Goal: Information Seeking & Learning: Find contact information

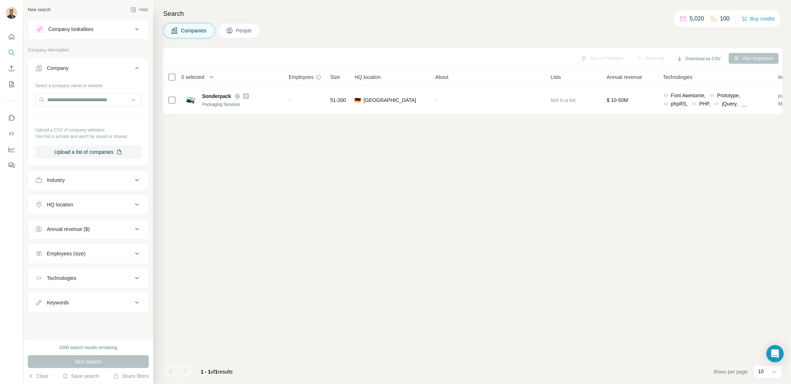
drag, startPoint x: 316, startPoint y: 237, endPoint x: 242, endPoint y: 145, distance: 118.1
click at [316, 237] on div "Sync to Pipedrive Add to list Download as CSV View employees 0 selected Compani…" at bounding box center [472, 216] width 619 height 336
drag, startPoint x: 351, startPoint y: 195, endPoint x: 356, endPoint y: 201, distance: 7.7
click at [352, 196] on div "Sync to Pipedrive Add to list Download as CSV View employees 0 selected Compani…" at bounding box center [472, 216] width 619 height 336
click at [571, 27] on div "Companies People" at bounding box center [472, 30] width 619 height 15
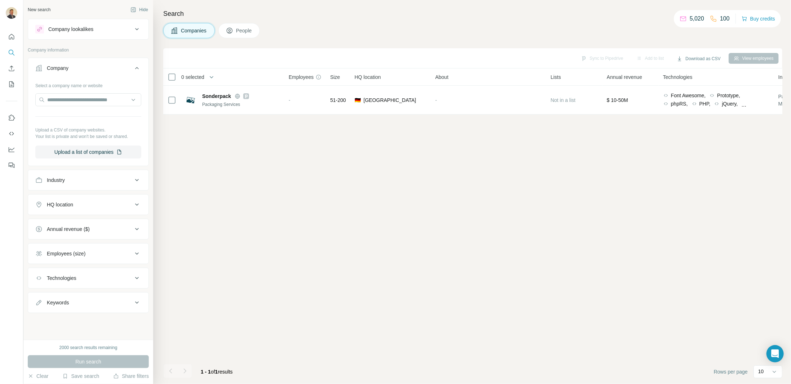
click at [206, 198] on div "Sync to Pipedrive Add to list Download as CSV View employees 0 selected Compani…" at bounding box center [472, 216] width 619 height 336
click at [12, 83] on icon "My lists" at bounding box center [12, 83] width 4 height 5
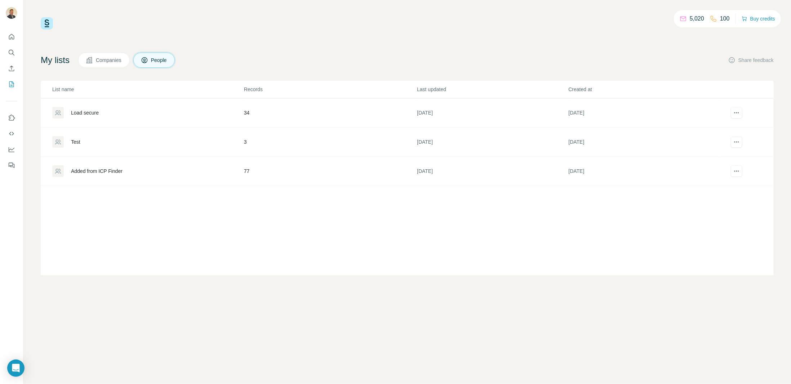
click at [277, 33] on div "5,020 100 Buy credits My lists Companies People Share feedback List name Record…" at bounding box center [407, 146] width 733 height 258
click at [11, 52] on icon "Search" at bounding box center [11, 52] width 7 height 7
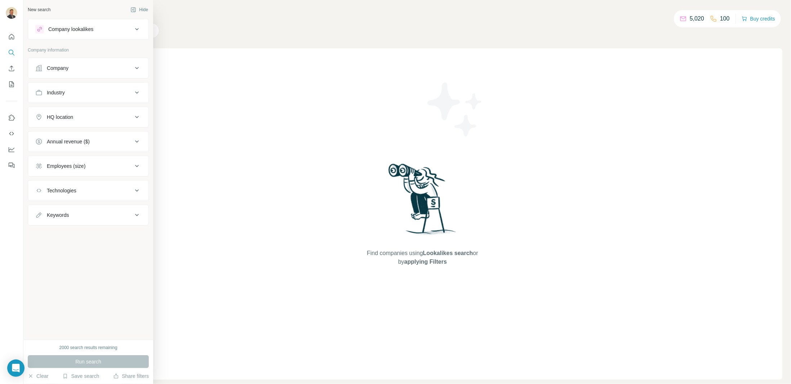
click at [90, 71] on div "Company" at bounding box center [83, 68] width 97 height 7
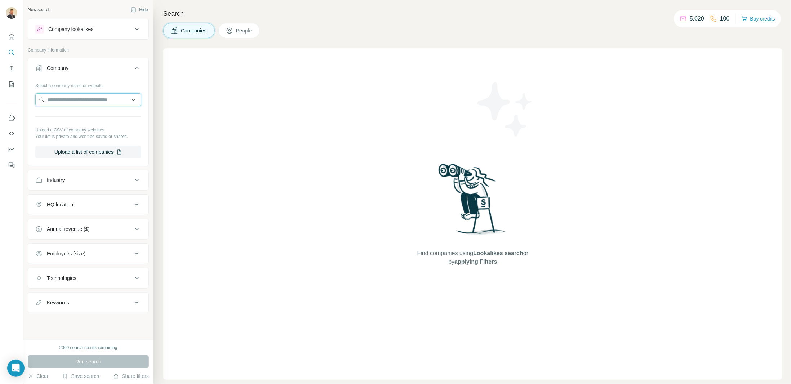
click at [75, 97] on input "text" at bounding box center [88, 99] width 106 height 13
paste input "**********"
type input "**********"
click at [85, 116] on p "Palm Gruppe" at bounding box center [73, 115] width 35 height 7
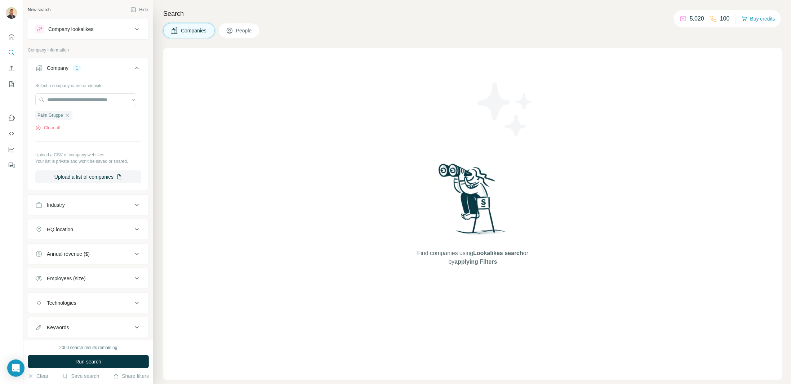
scroll to position [0, 0]
click at [86, 362] on span "Run search" at bounding box center [88, 361] width 26 height 7
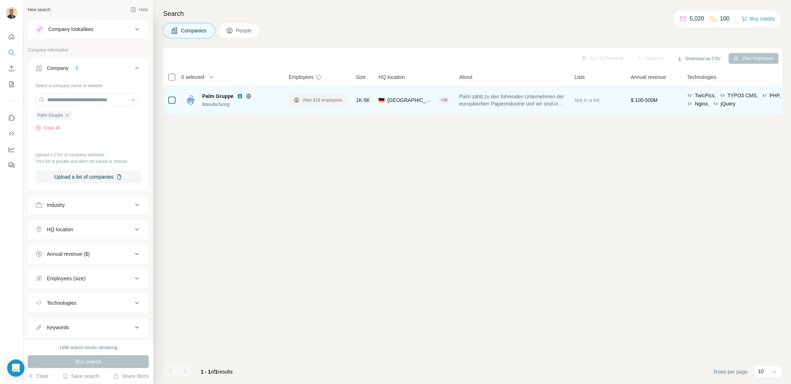
click at [312, 101] on span "View 418 employees" at bounding box center [322, 100] width 40 height 6
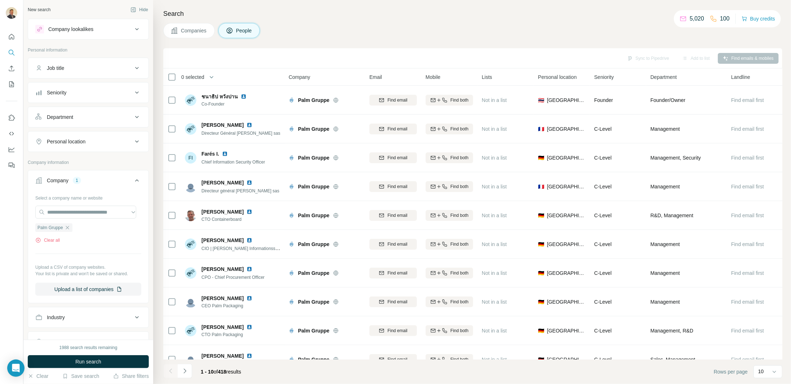
click at [133, 138] on icon at bounding box center [137, 141] width 9 height 9
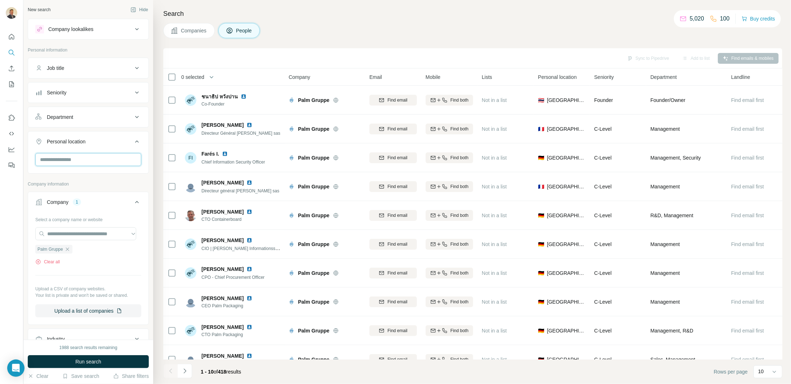
click at [101, 158] on input "text" at bounding box center [88, 159] width 106 height 13
type input "******"
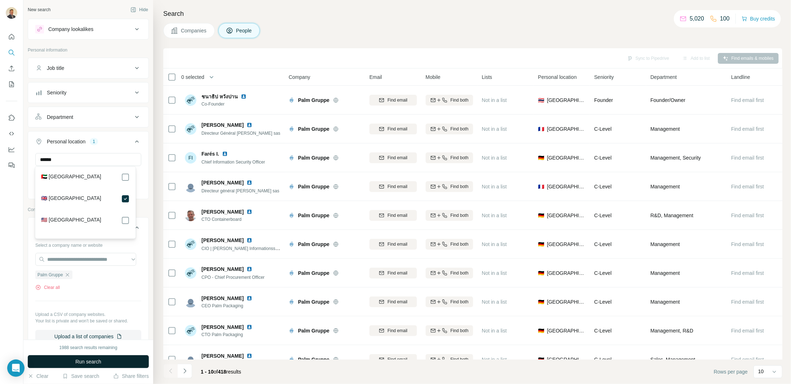
click at [99, 363] on span "Run search" at bounding box center [88, 361] width 26 height 7
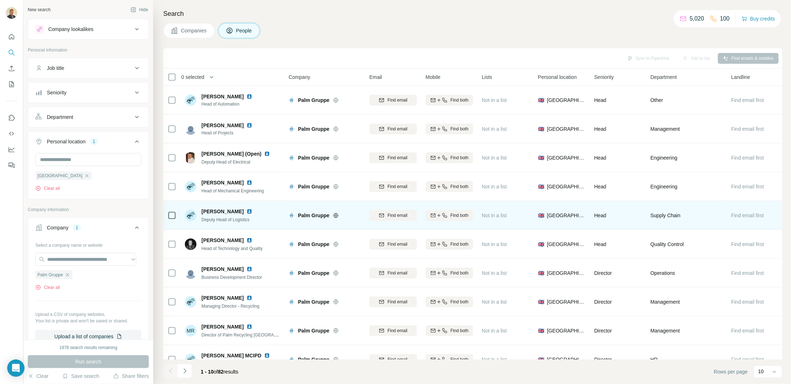
scroll to position [18, 0]
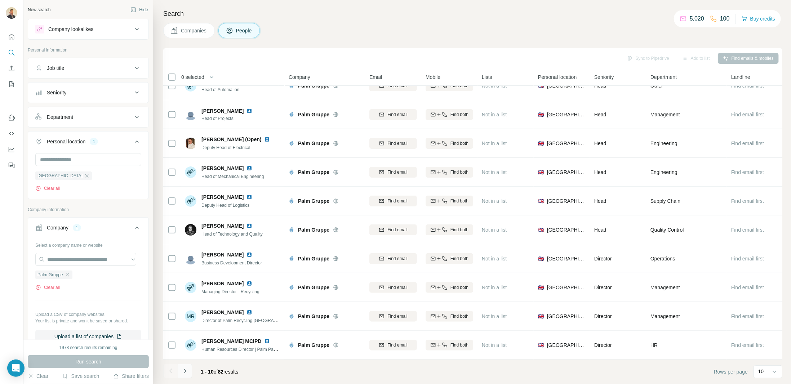
click at [184, 371] on icon "Navigate to next page" at bounding box center [184, 371] width 7 height 7
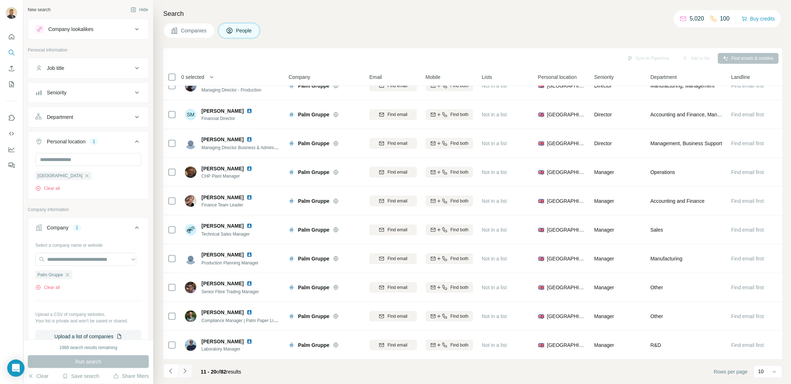
click at [185, 375] on icon "Navigate to next page" at bounding box center [184, 371] width 7 height 7
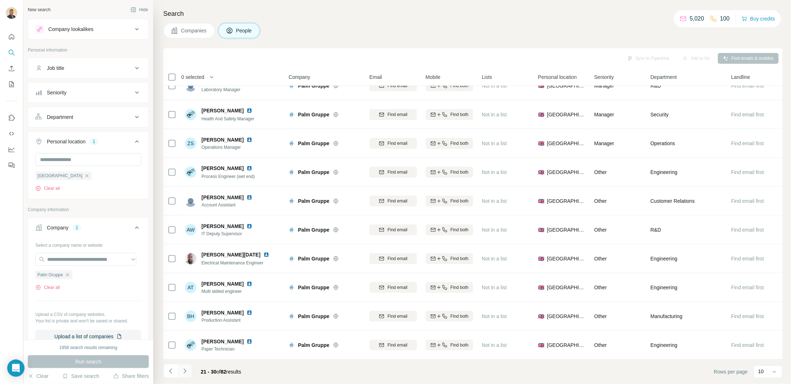
click at [184, 368] on icon "Navigate to next page" at bounding box center [184, 371] width 7 height 7
click at [185, 369] on icon "Navigate to next page" at bounding box center [184, 371] width 7 height 7
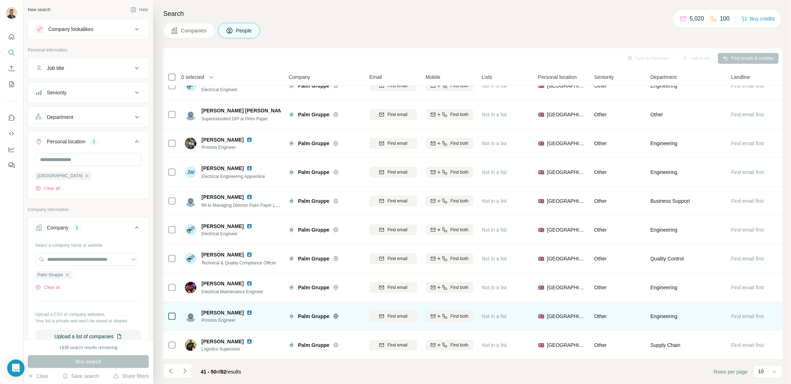
click at [247, 310] on img at bounding box center [250, 313] width 6 height 6
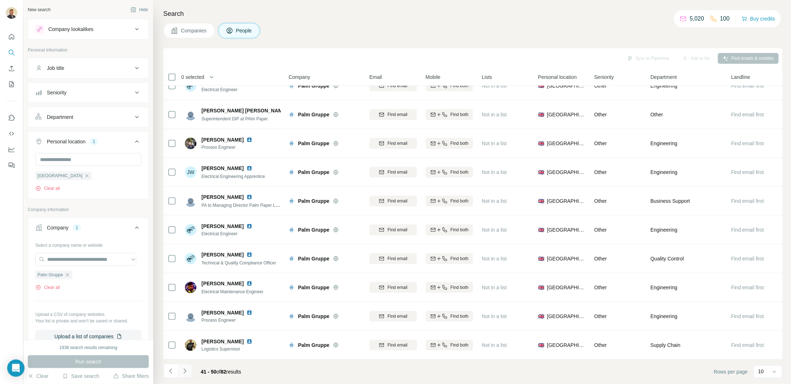
click at [183, 370] on icon "Navigate to next page" at bounding box center [184, 371] width 7 height 7
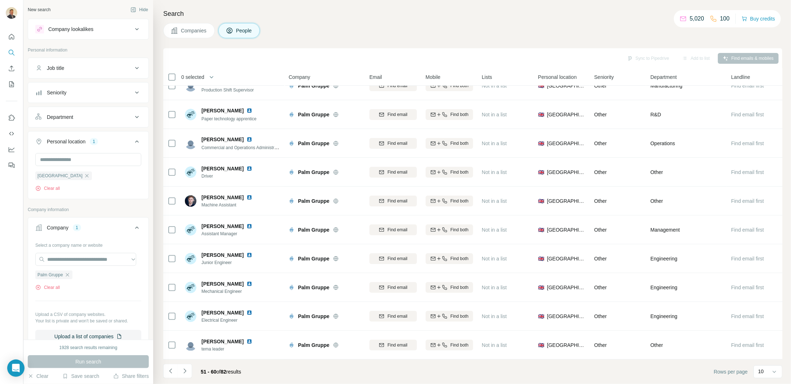
click at [184, 373] on icon "Navigate to next page" at bounding box center [184, 371] width 7 height 7
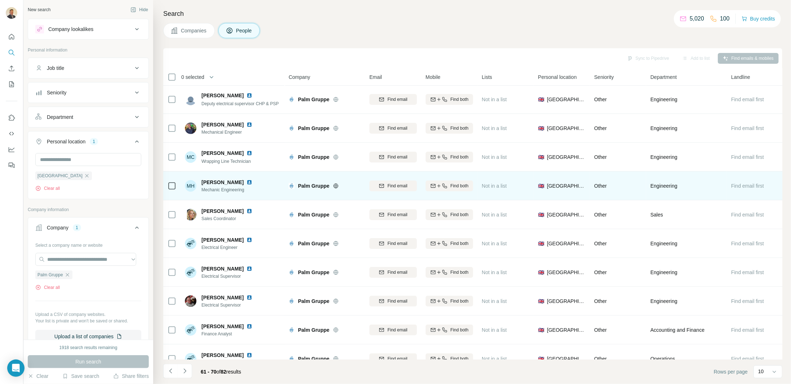
scroll to position [0, 0]
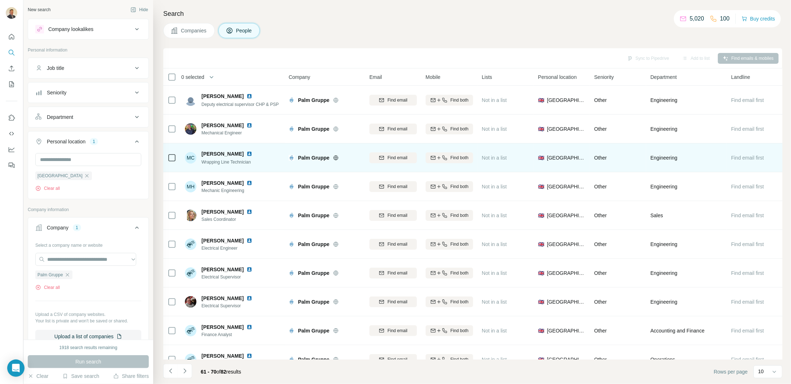
click at [247, 153] on img at bounding box center [250, 154] width 6 height 6
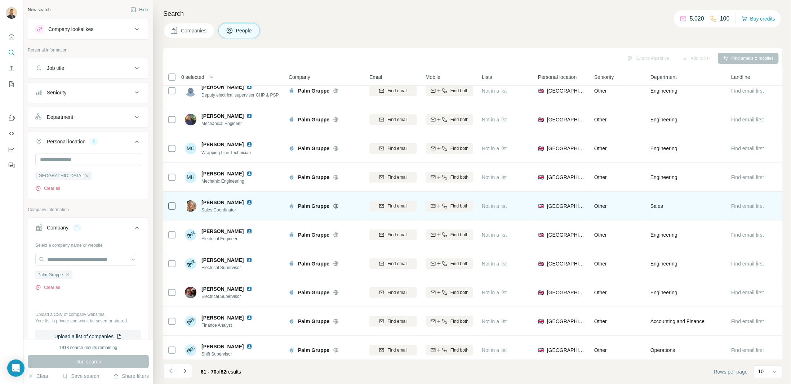
scroll to position [18, 0]
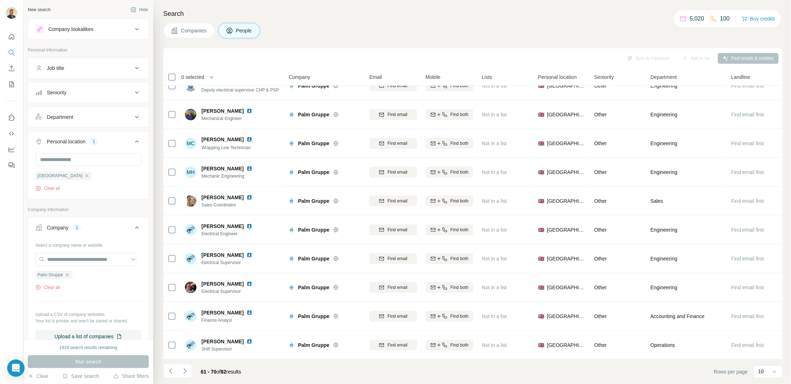
click at [185, 368] on button "Navigate to next page" at bounding box center [185, 371] width 14 height 14
click at [186, 369] on icon "Navigate to next page" at bounding box center [184, 371] width 7 height 7
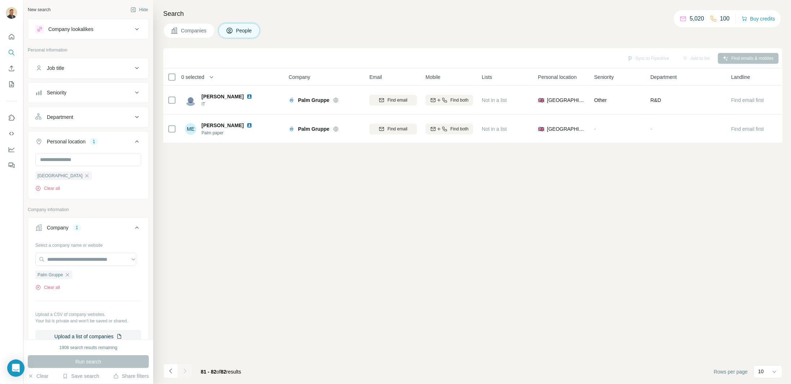
scroll to position [0, 0]
click at [167, 373] on icon "Navigate to previous page" at bounding box center [170, 371] width 7 height 7
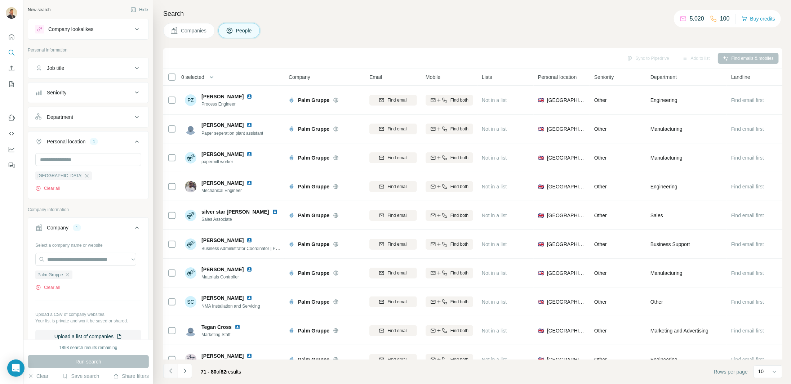
click at [169, 374] on icon "Navigate to previous page" at bounding box center [170, 371] width 7 height 7
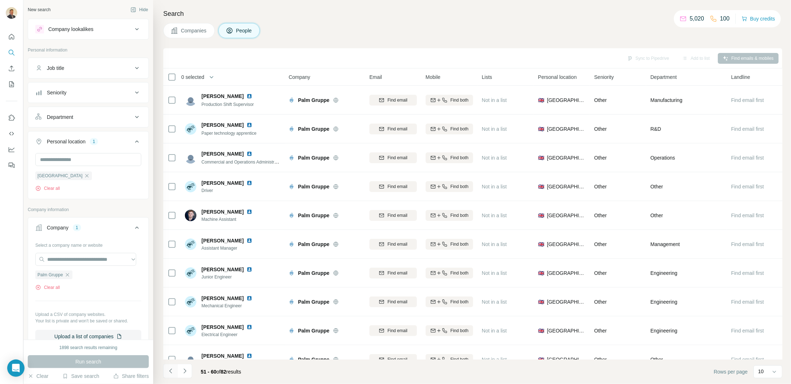
click at [168, 374] on icon "Navigate to previous page" at bounding box center [170, 371] width 7 height 7
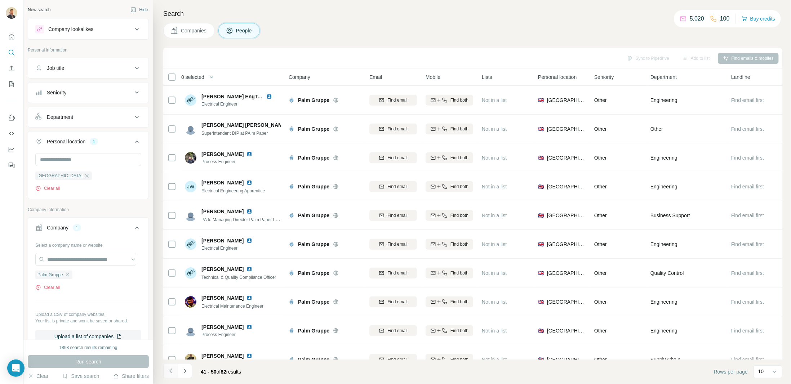
click at [168, 374] on icon "Navigate to previous page" at bounding box center [170, 371] width 7 height 7
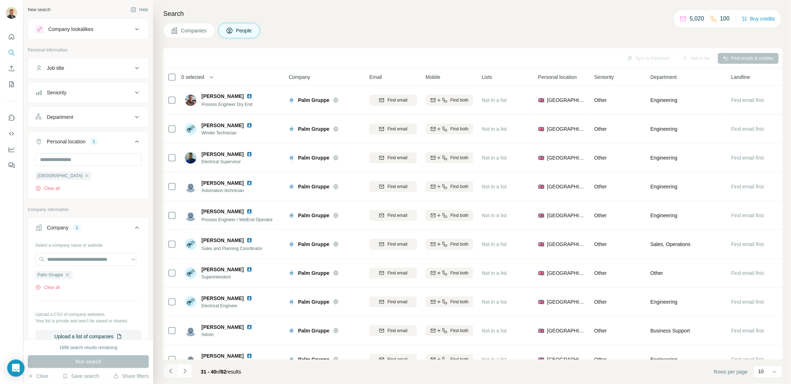
click at [168, 374] on icon "Navigate to previous page" at bounding box center [170, 371] width 7 height 7
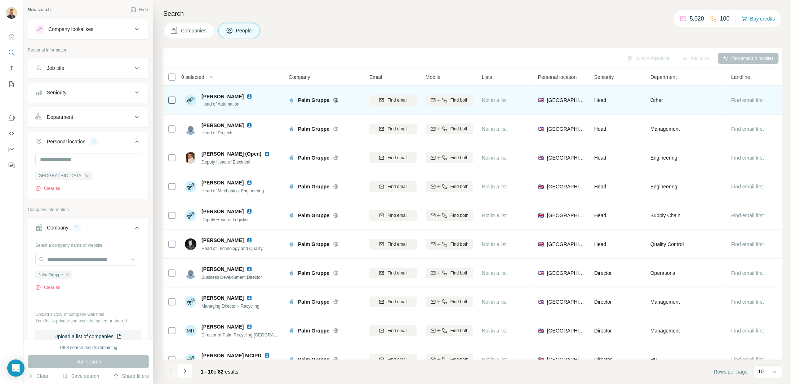
click at [247, 96] on img at bounding box center [250, 97] width 6 height 6
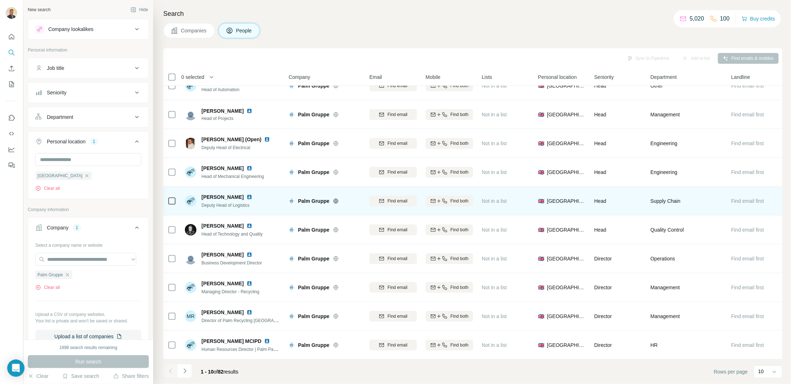
scroll to position [18, 0]
